Goal: Find specific page/section: Find specific page/section

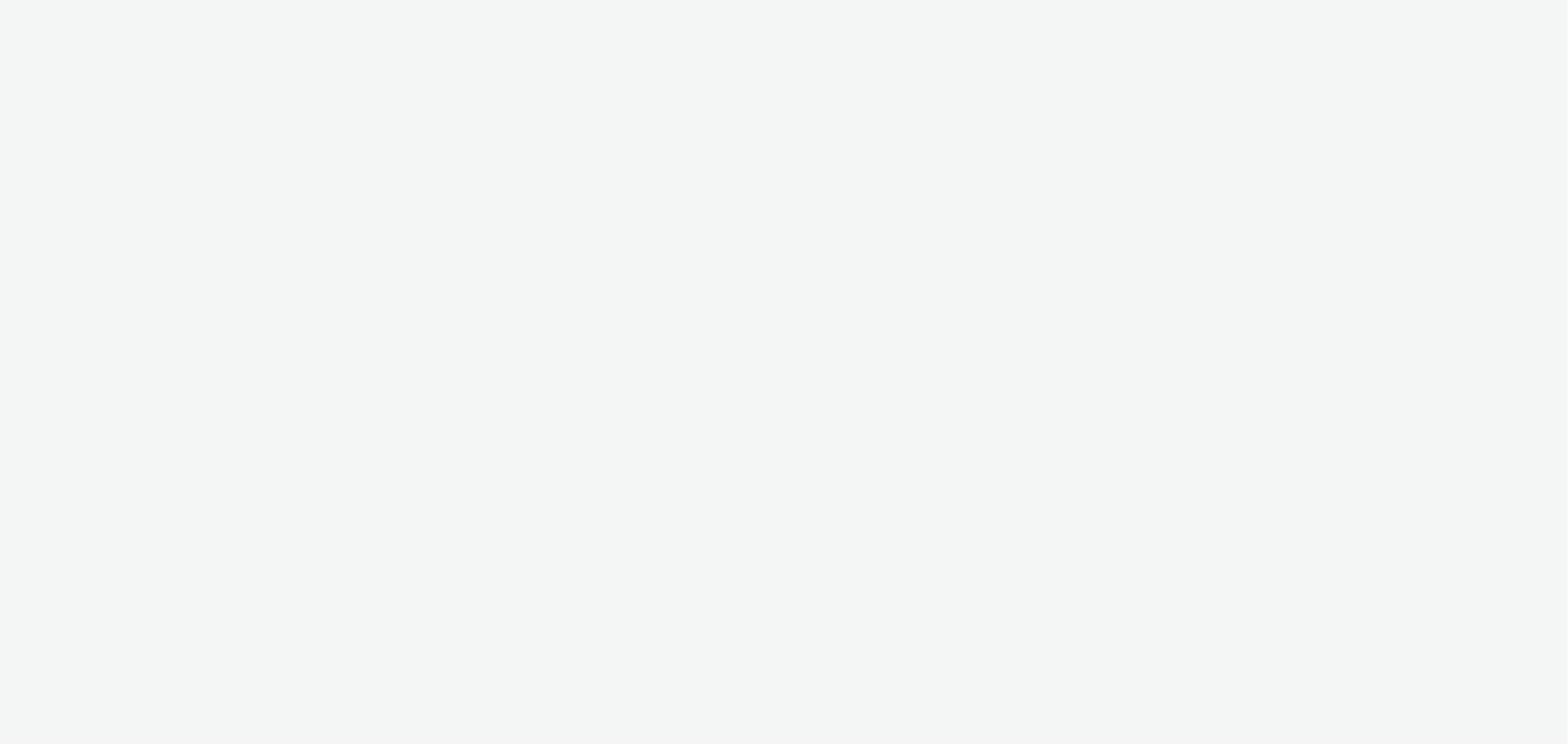
select select "b626f941-834b-427f-b453-0a2b95f57350"
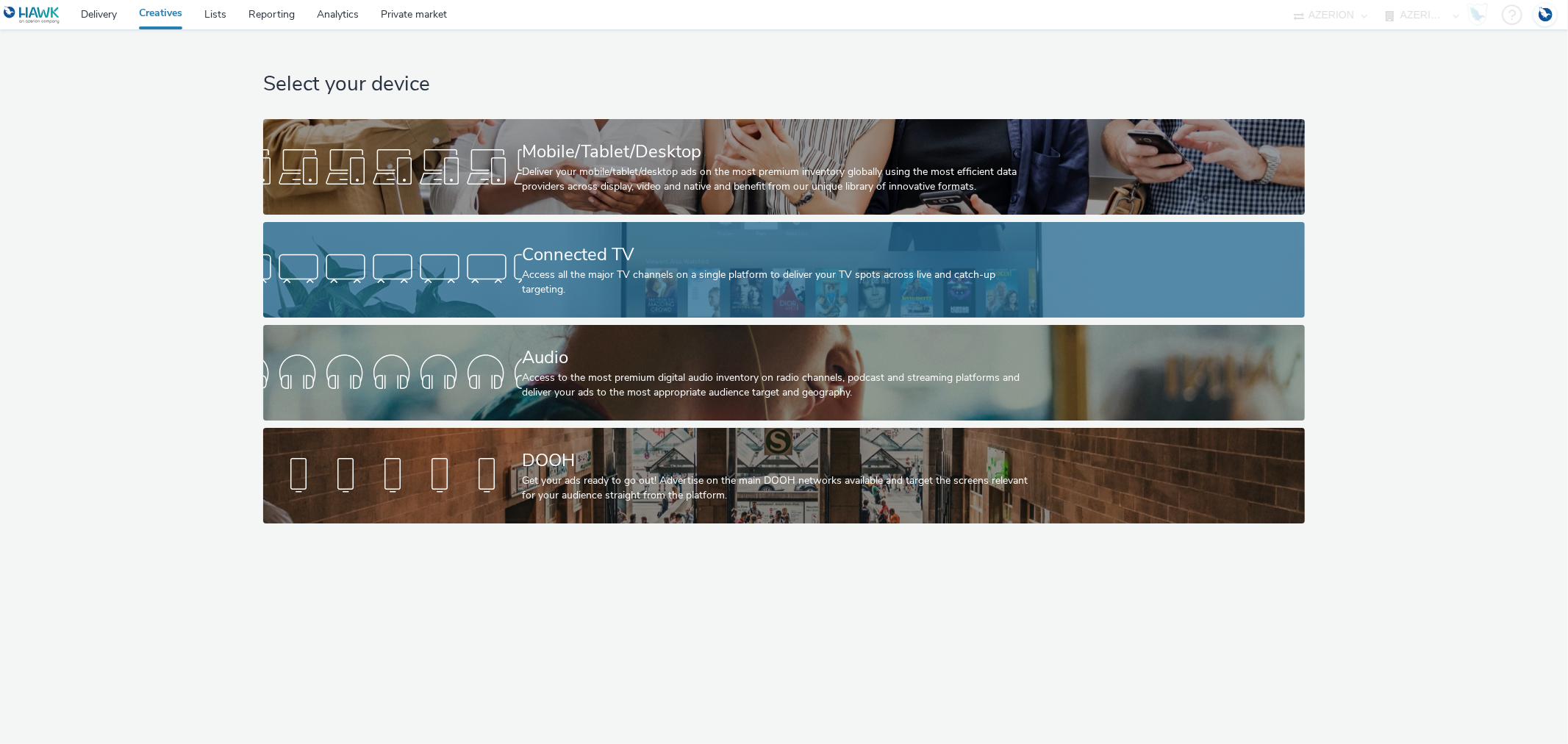
click at [589, 267] on div "Connected TV" at bounding box center [780, 254] width 518 height 26
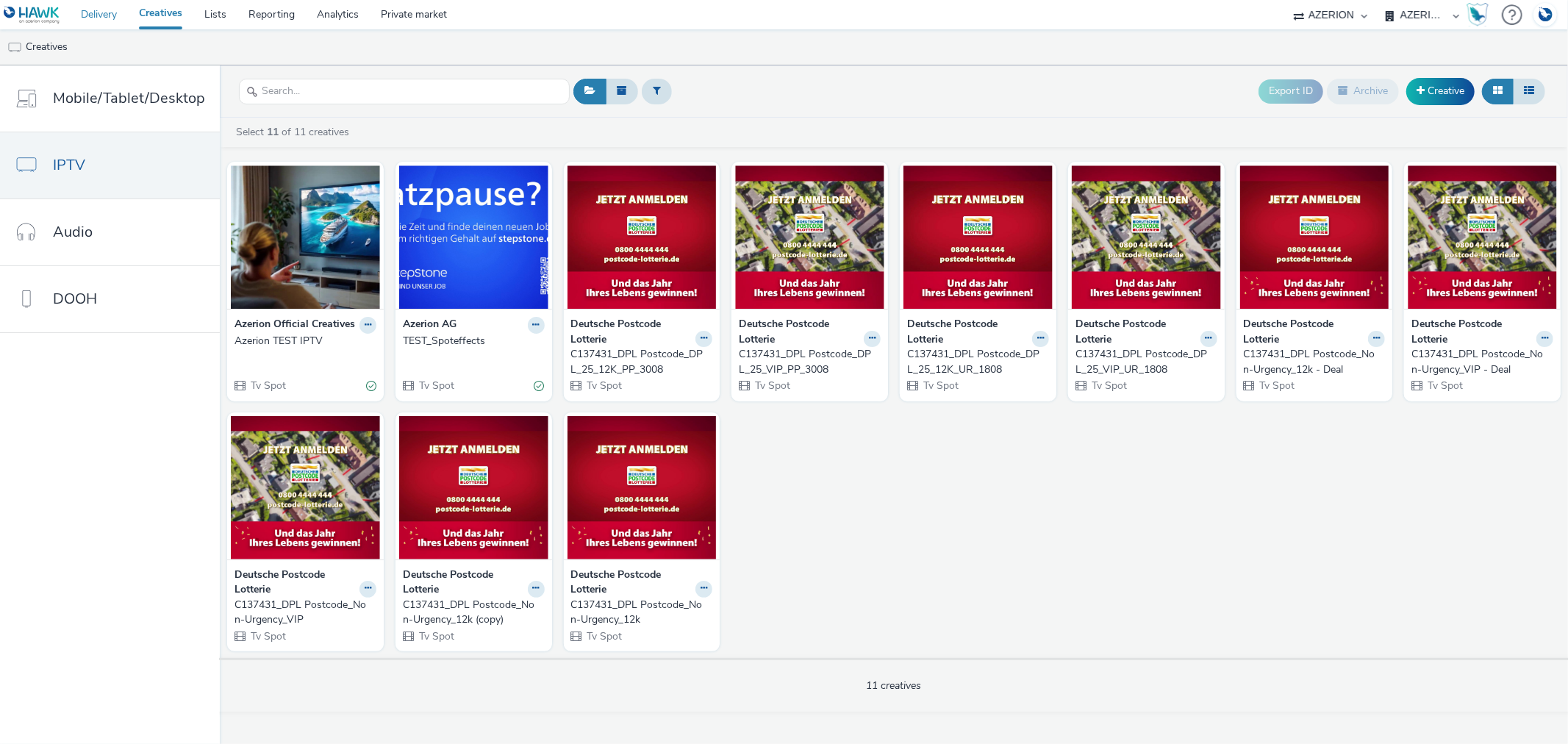
click at [98, 10] on link "Delivery" at bounding box center [99, 15] width 58 height 29
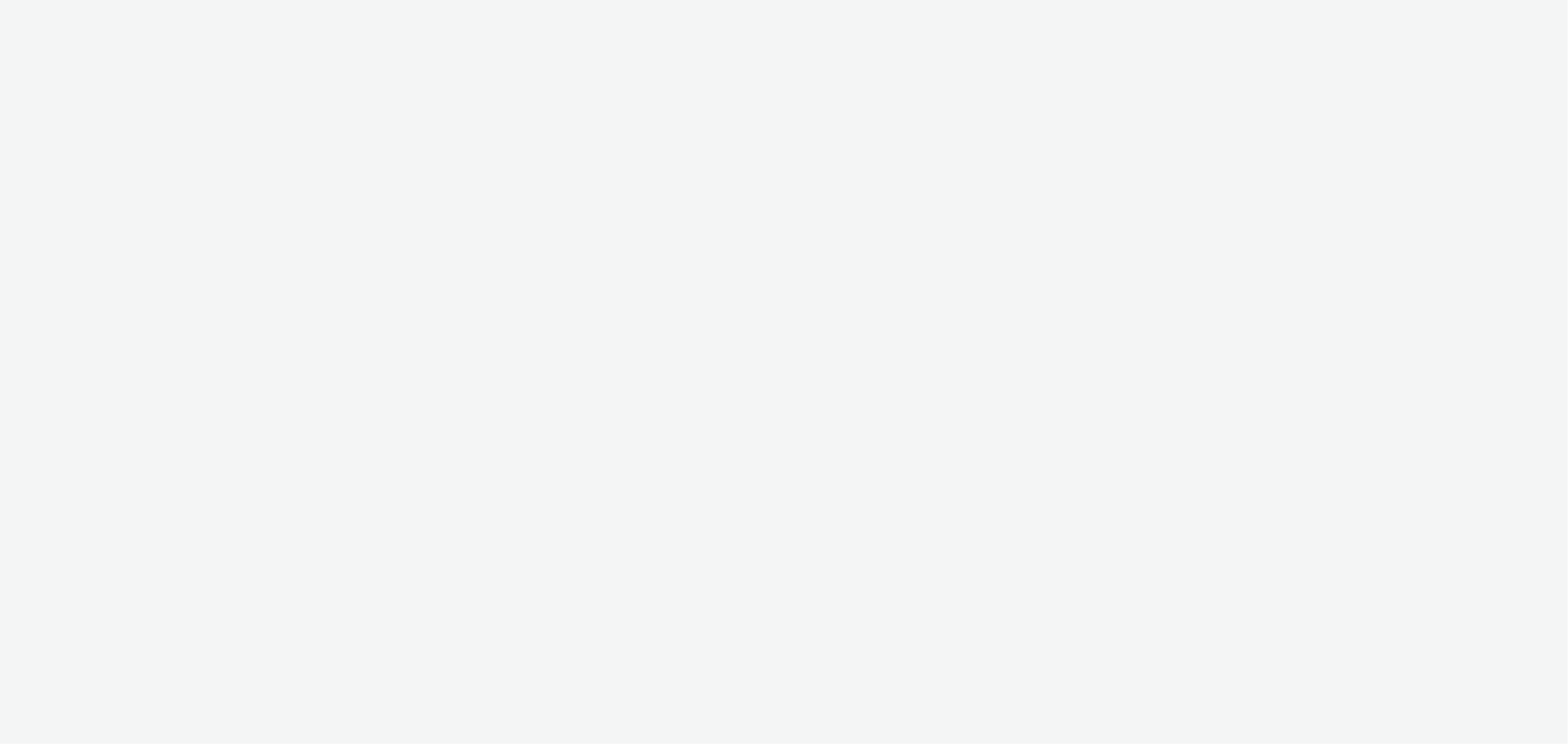
select select "b626f941-834b-427f-b453-0a2b95f57350"
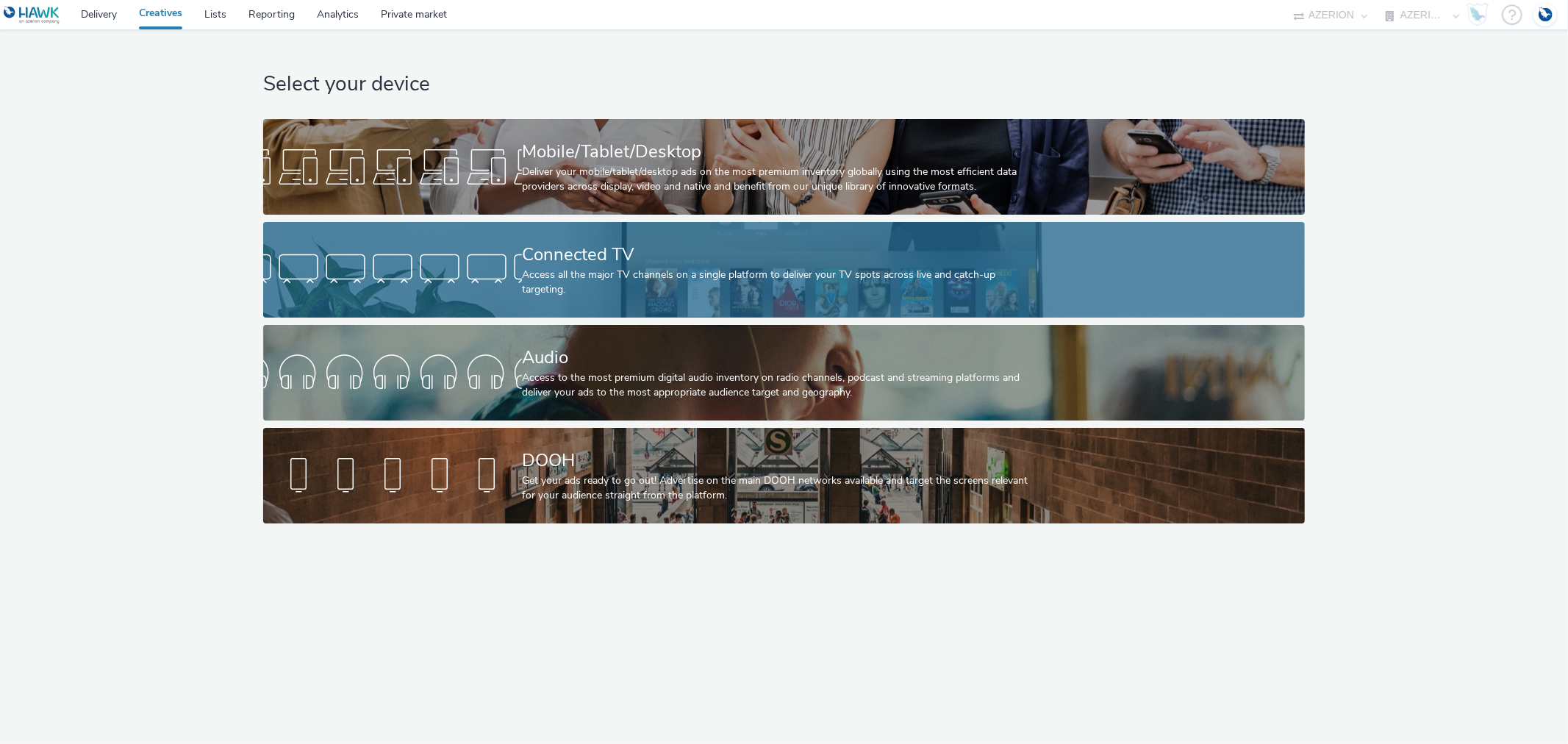
click at [573, 274] on div "Access all the major TV channels on a single platform to deliver your TV spots …" at bounding box center [780, 282] width 518 height 30
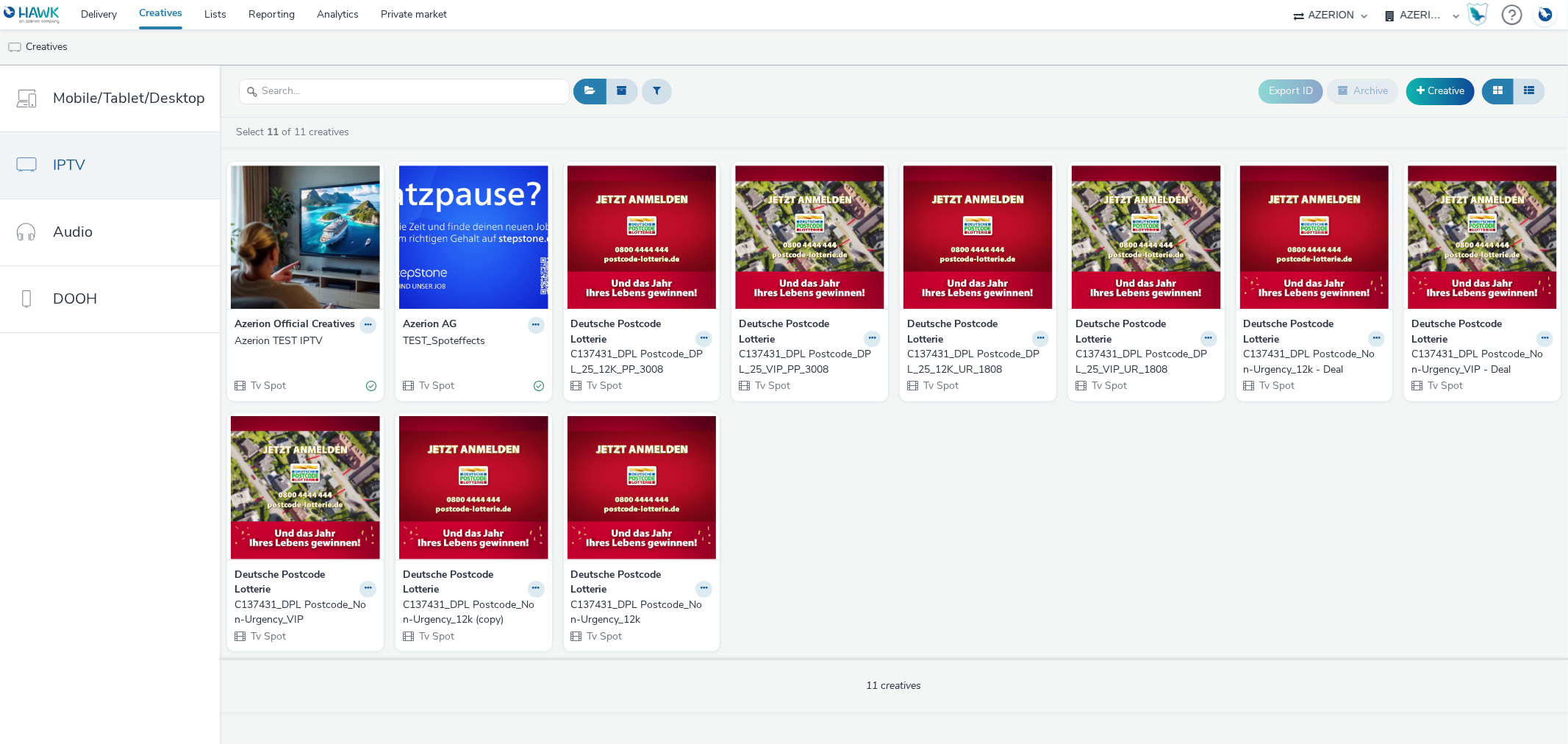
click at [633, 356] on div "C137431_DPL Postcode_DPL_25_12K_PP_3008" at bounding box center [638, 362] width 136 height 30
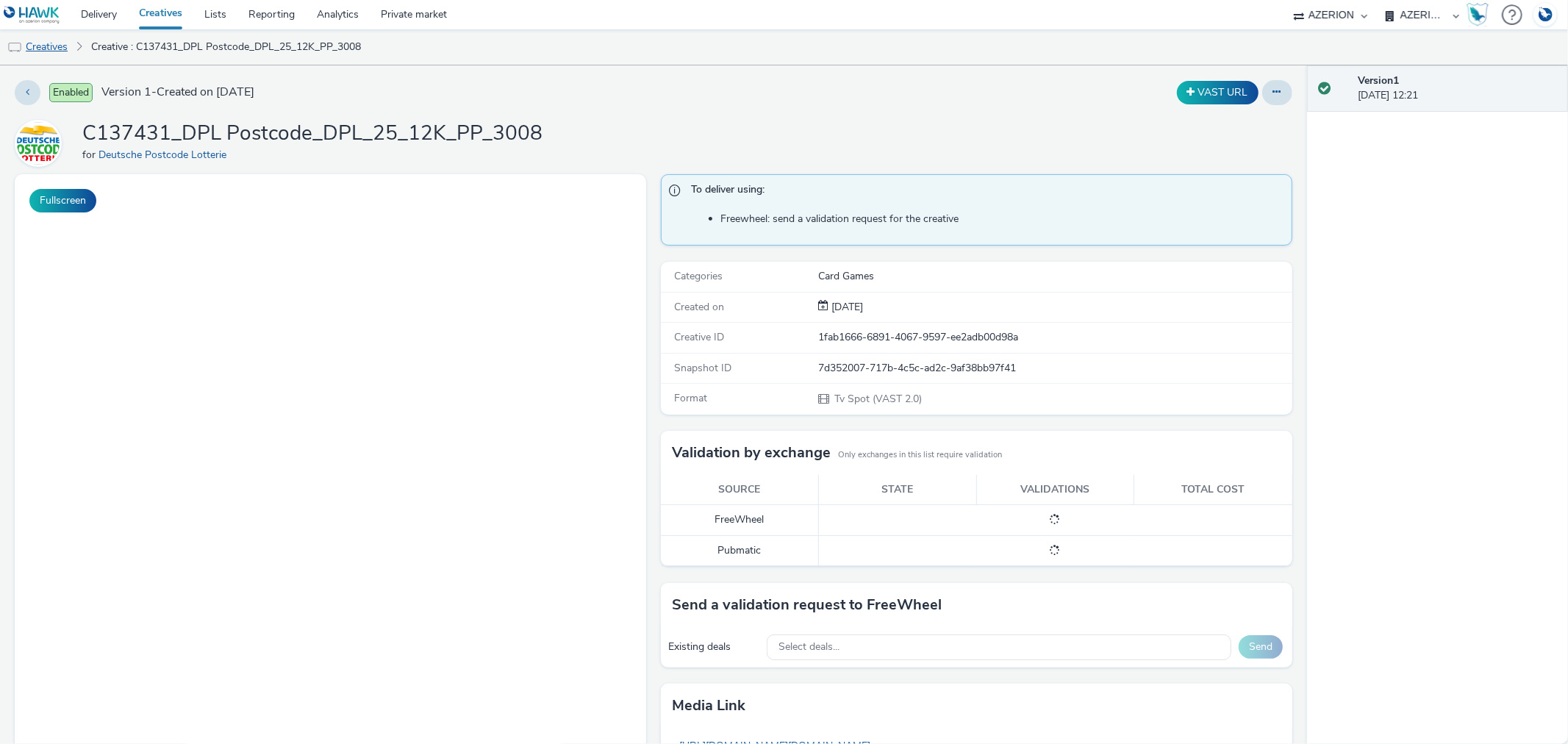
click at [32, 47] on link "Creatives" at bounding box center [37, 46] width 75 height 36
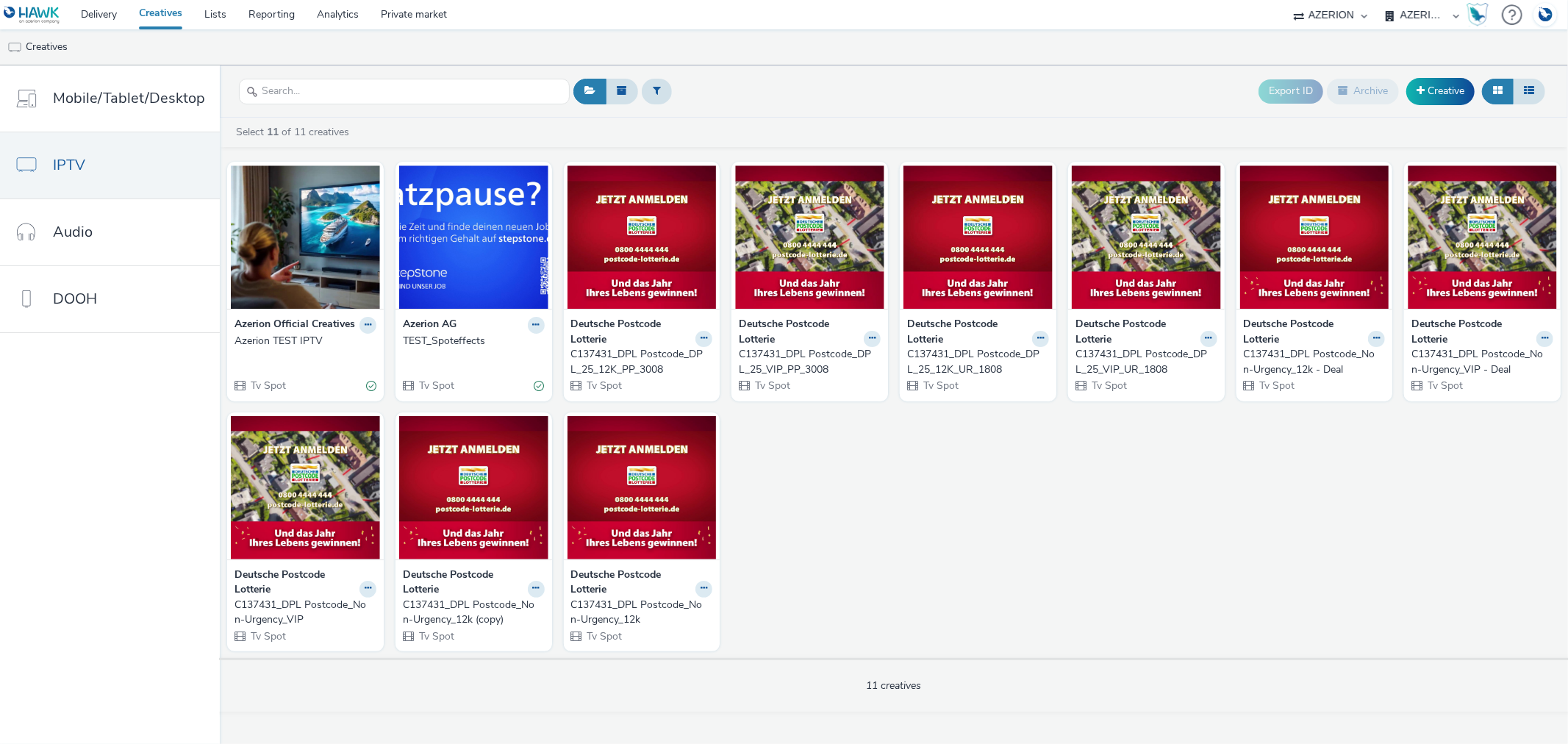
click at [260, 616] on div "C137431_DPL Postcode_Non-Urgency_VIP" at bounding box center [302, 612] width 136 height 30
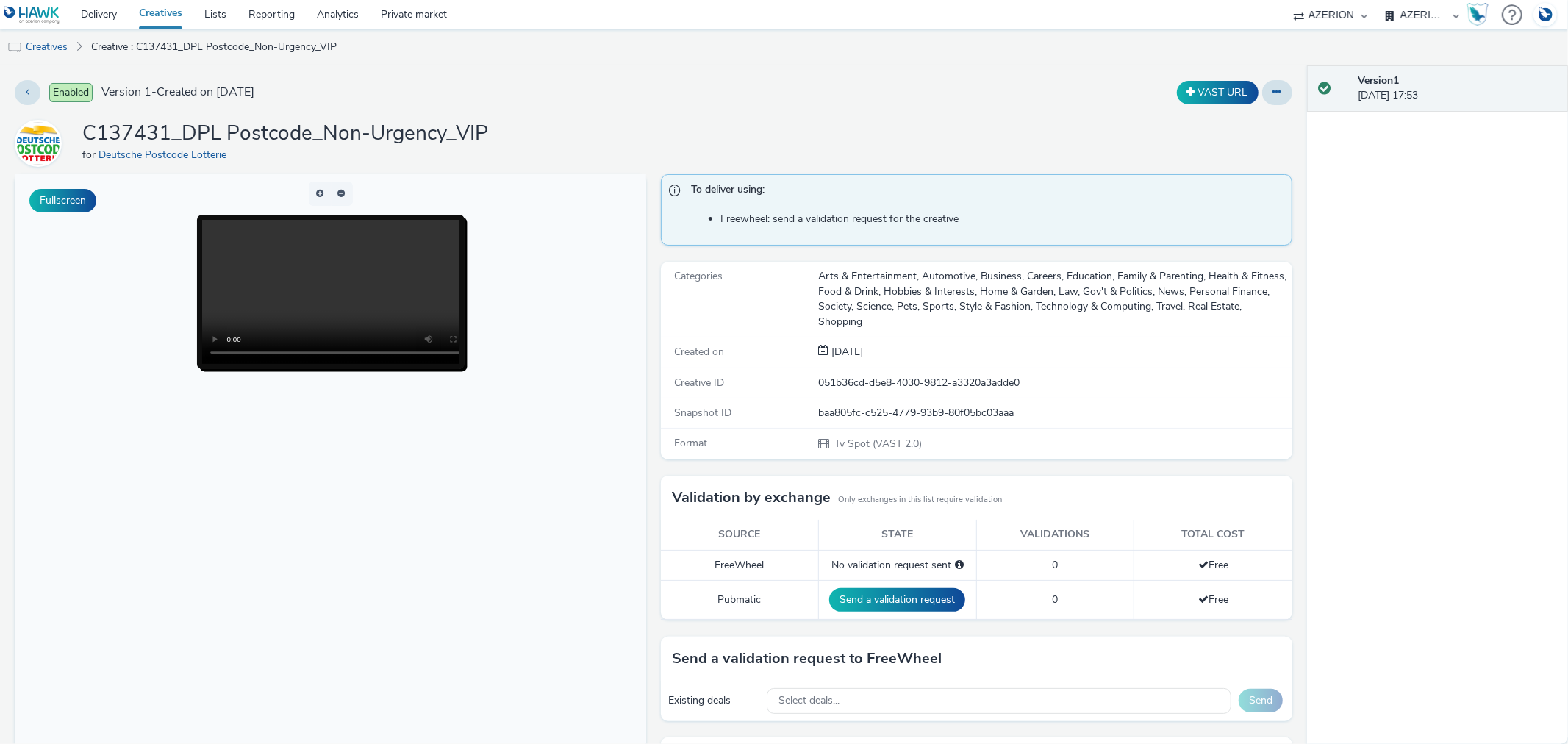
click at [152, 17] on link "Creatives" at bounding box center [160, 15] width 66 height 29
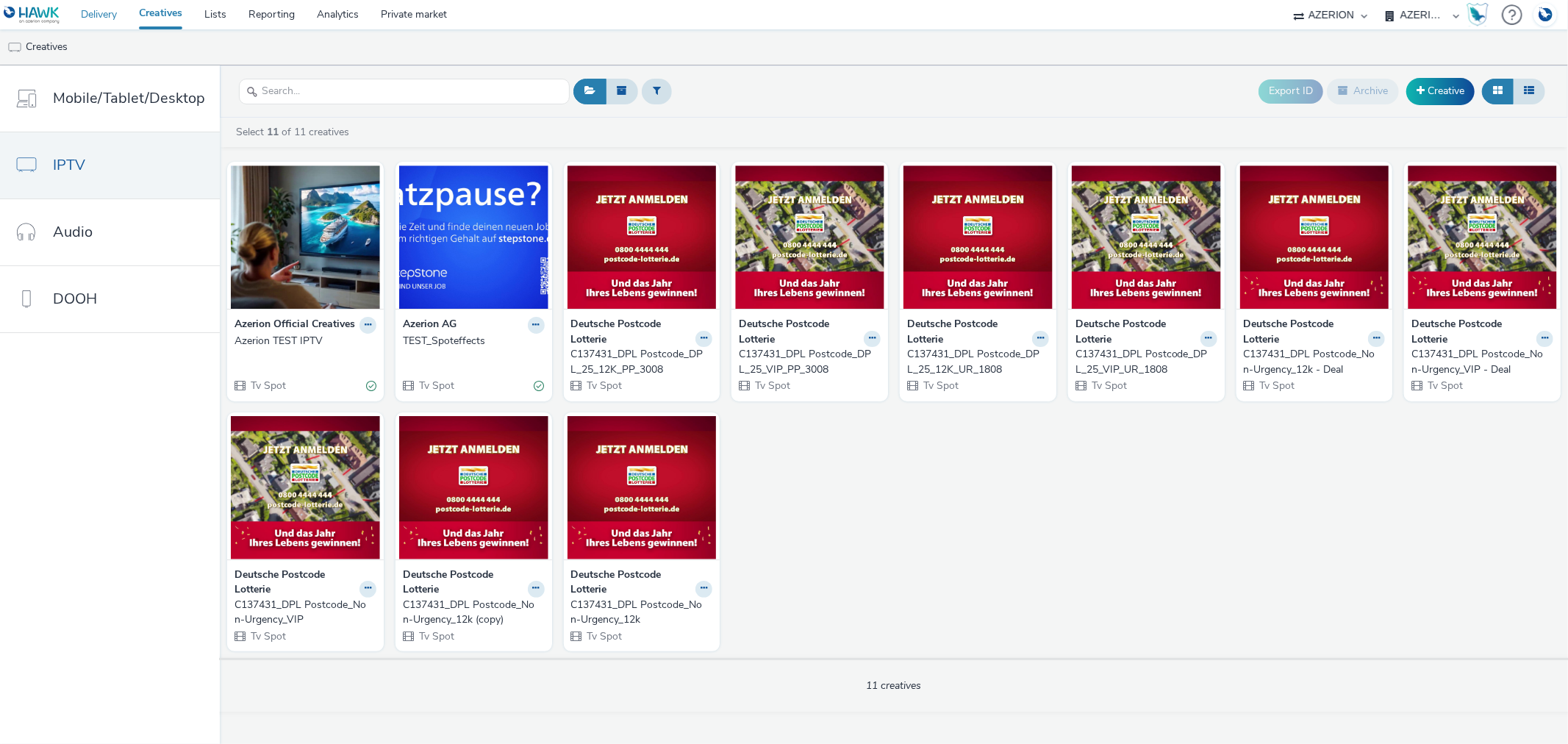
click at [91, 16] on link "Delivery" at bounding box center [99, 15] width 58 height 29
